Goal: Check status: Check status

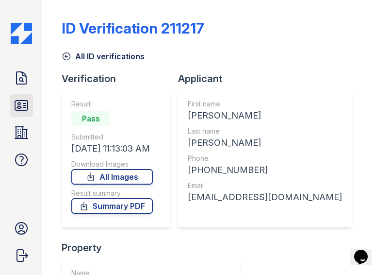
click at [14, 107] on icon at bounding box center [22, 106] width 16 height 16
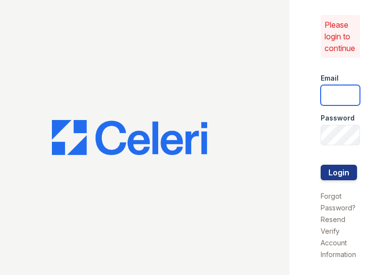
type input "ryenh@livebe.com"
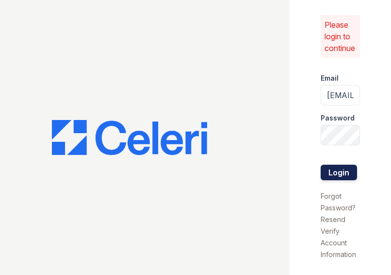
click at [343, 177] on button "Login" at bounding box center [339, 172] width 36 height 16
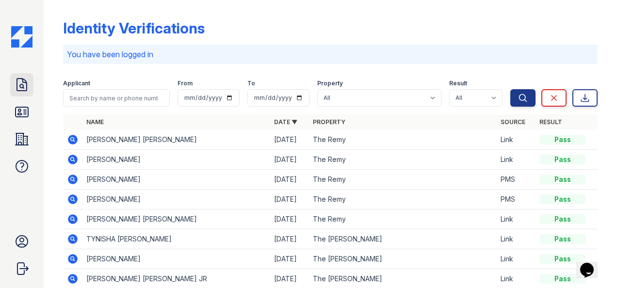
click at [21, 88] on icon at bounding box center [22, 85] width 16 height 16
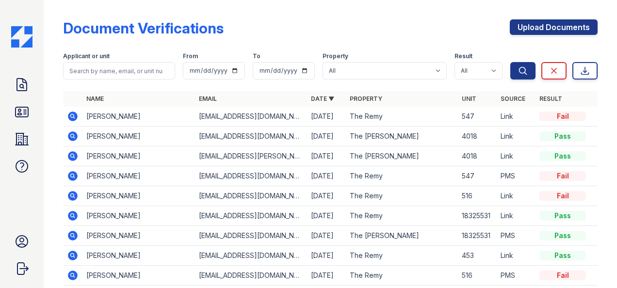
click at [75, 136] on icon at bounding box center [73, 136] width 10 height 10
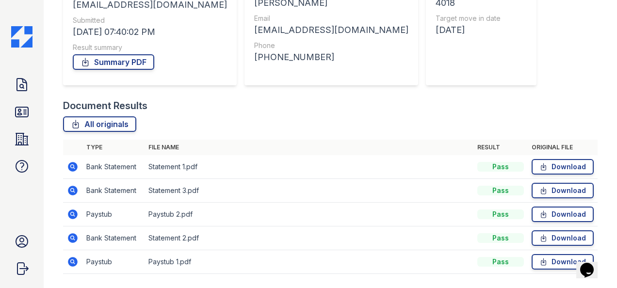
scroll to position [141, 0]
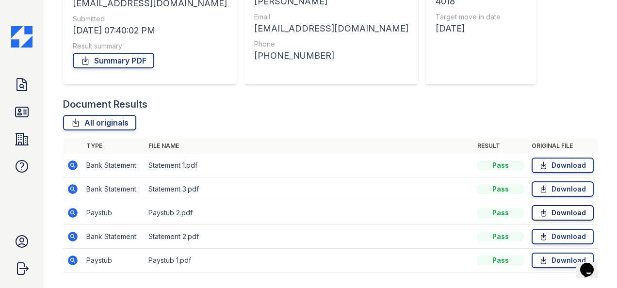
click at [541, 211] on icon at bounding box center [543, 213] width 8 height 10
